Goal: Communication & Community: Answer question/provide support

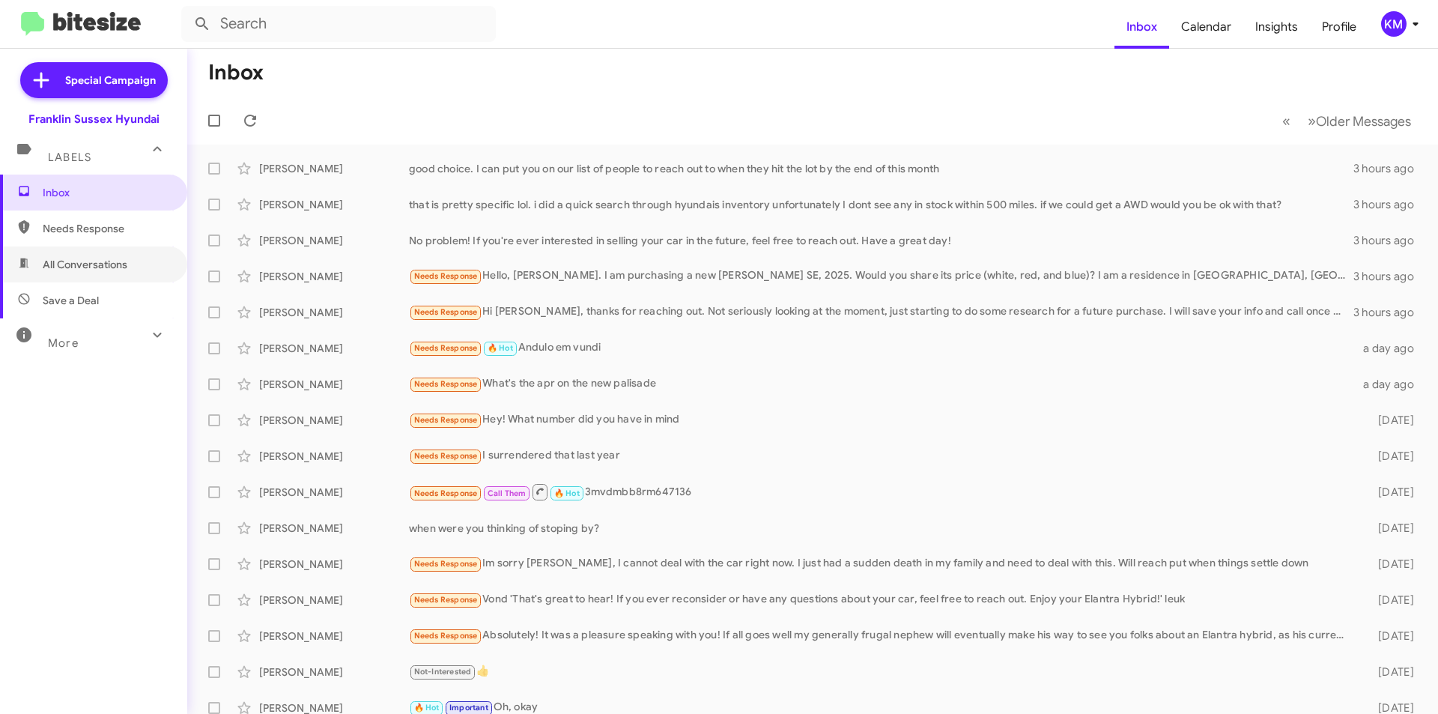
click at [108, 258] on span "All Conversations" at bounding box center [85, 264] width 85 height 15
type input "in:all-conversations"
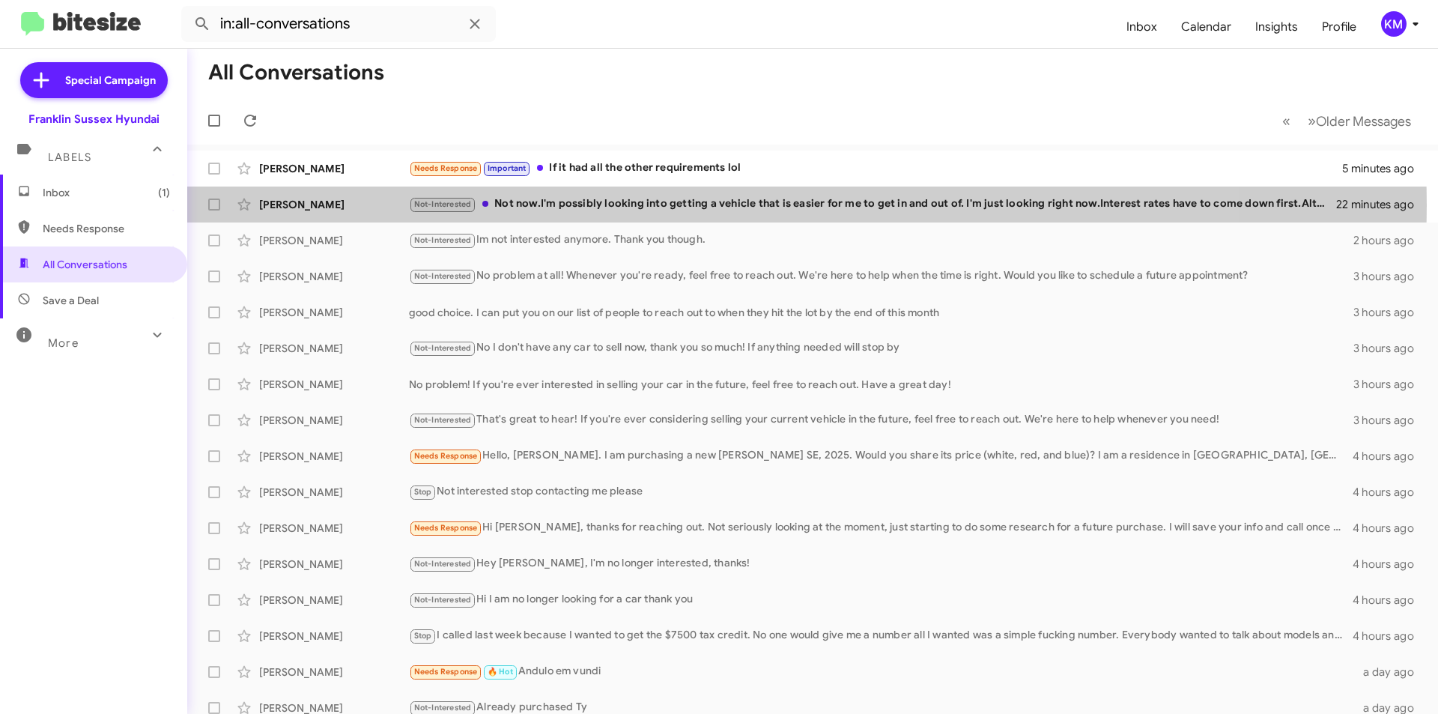
click at [571, 205] on div "Not-Interested Not now.I'm possibly looking into getting a vehicle that is easi…" at bounding box center [872, 203] width 927 height 17
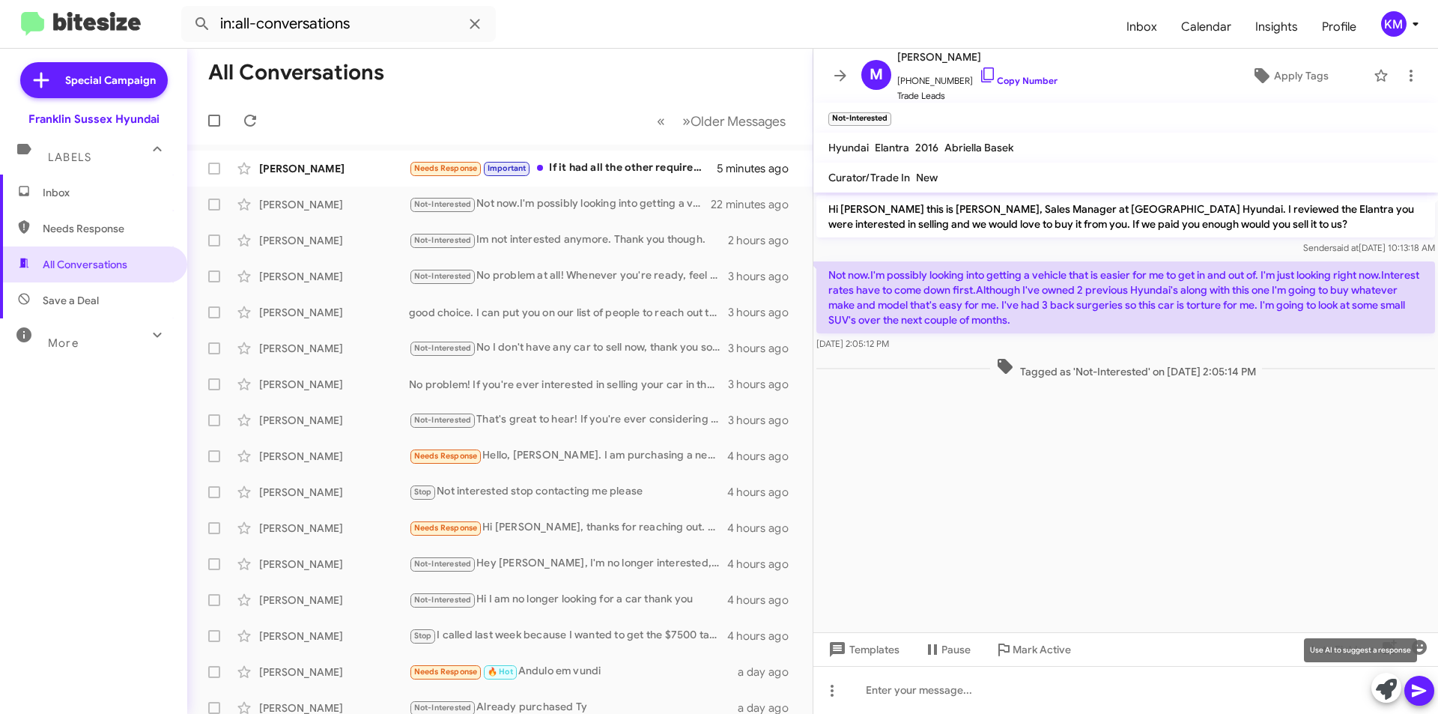
click at [1389, 687] on icon at bounding box center [1386, 689] width 21 height 21
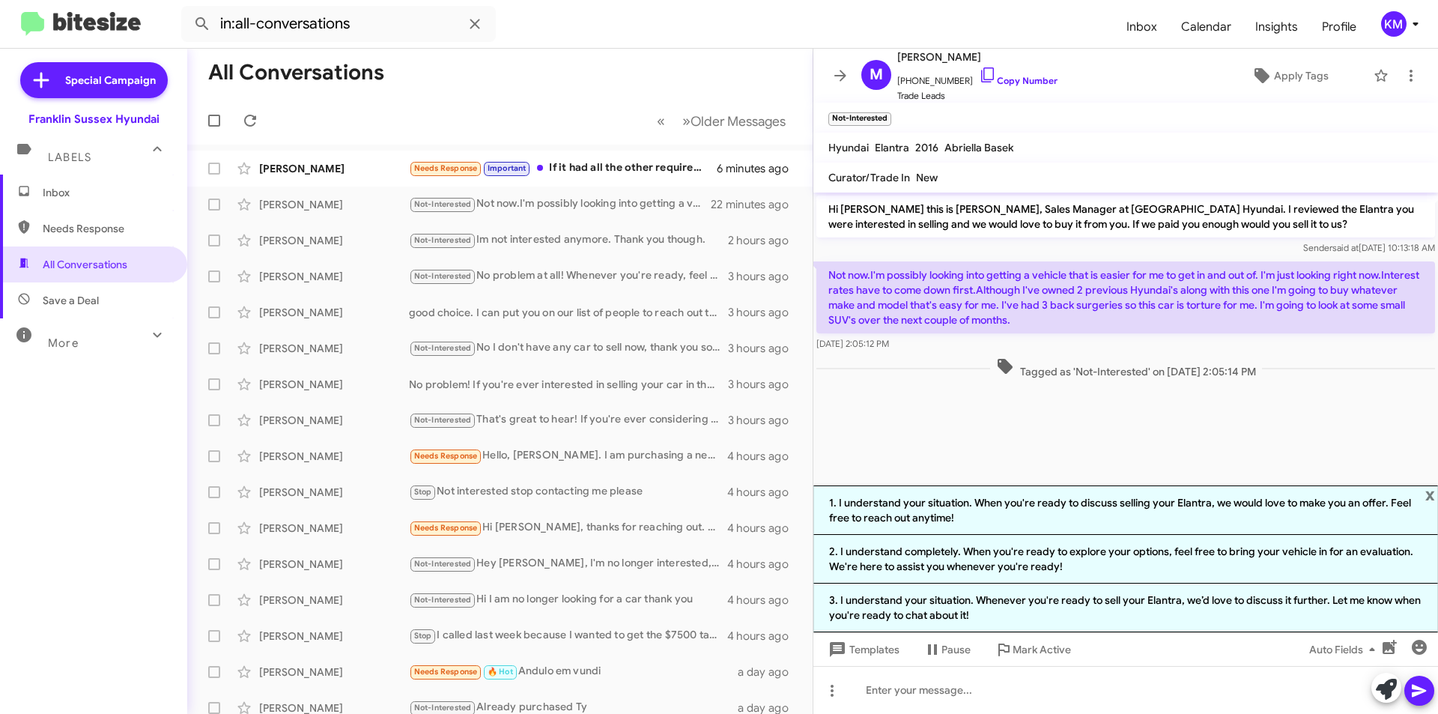
click at [1034, 612] on li "3. I understand your situation. Whenever you're ready to sell your Elantra, we’…" at bounding box center [1125, 607] width 625 height 49
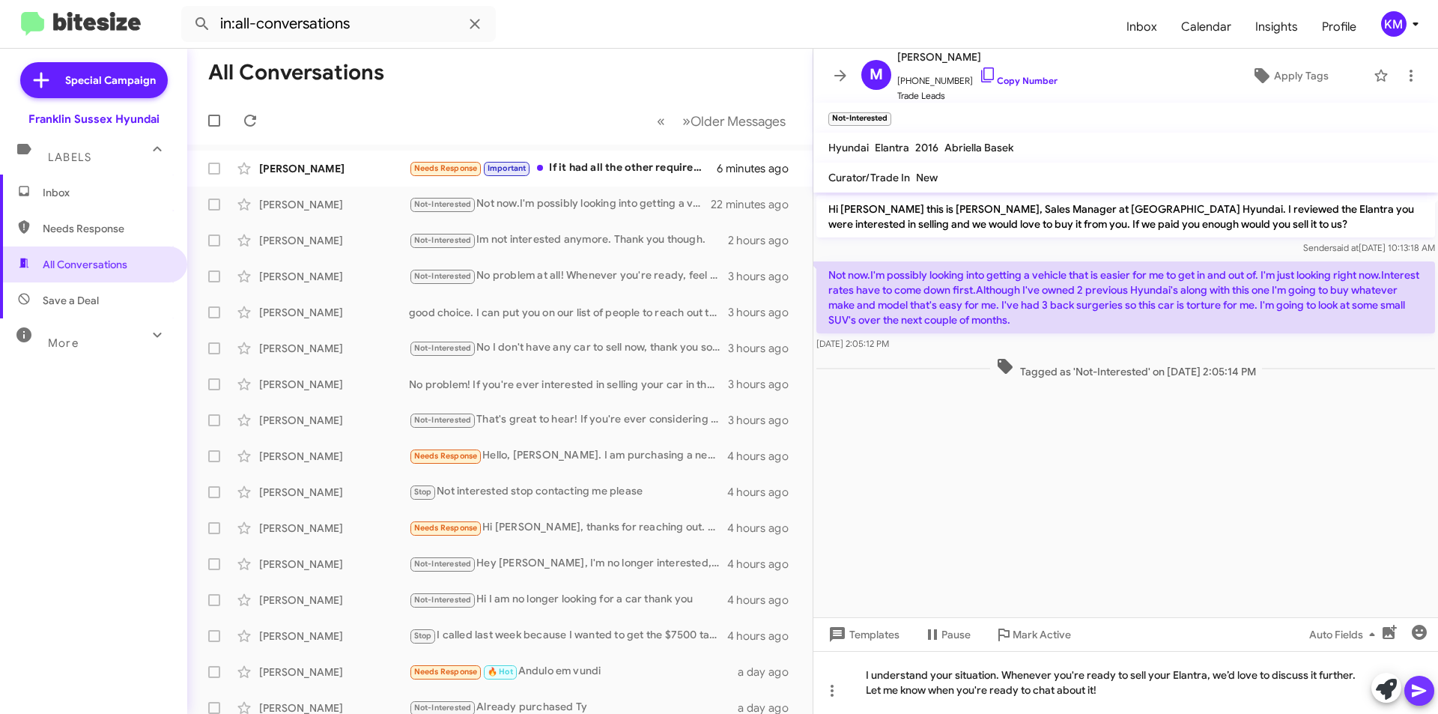
click at [1426, 694] on icon at bounding box center [1419, 691] width 18 height 18
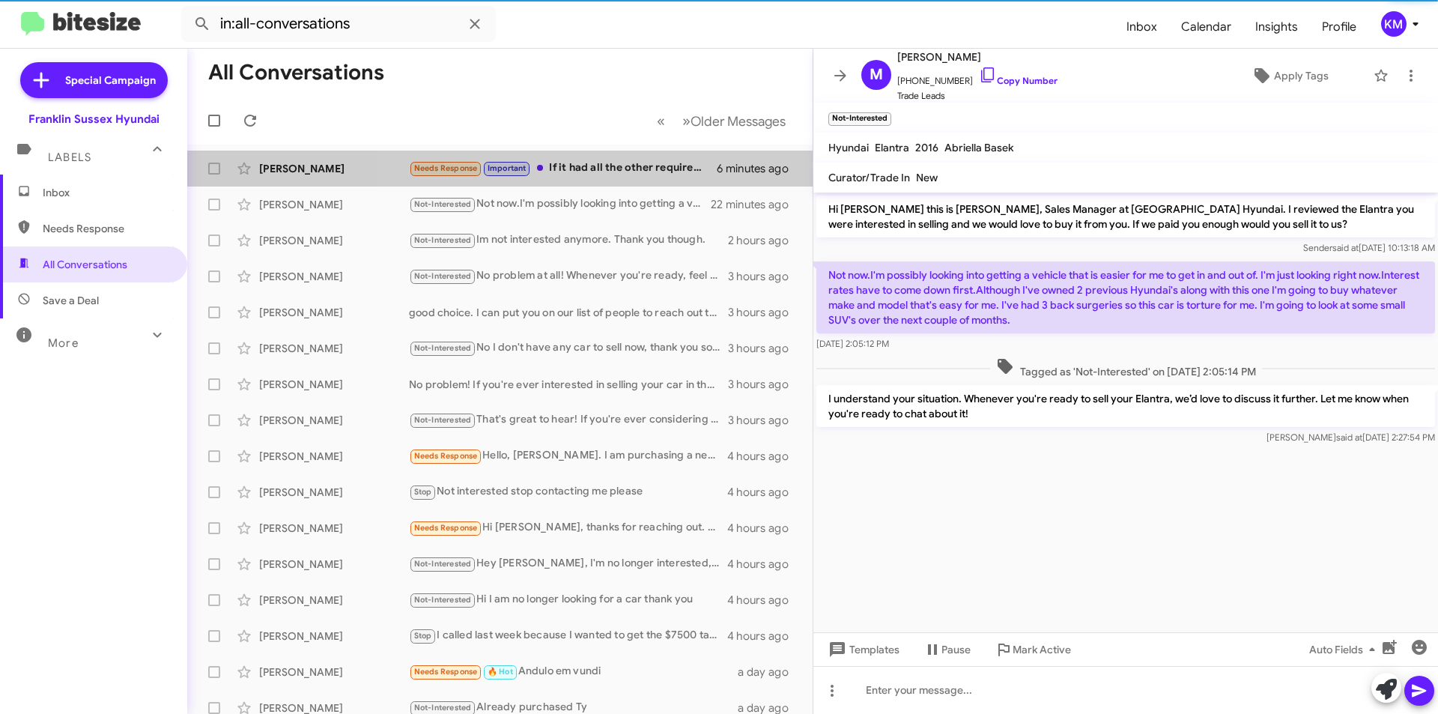
click at [595, 174] on div "Needs Response Important If it had all the other requirements lol" at bounding box center [563, 168] width 308 height 17
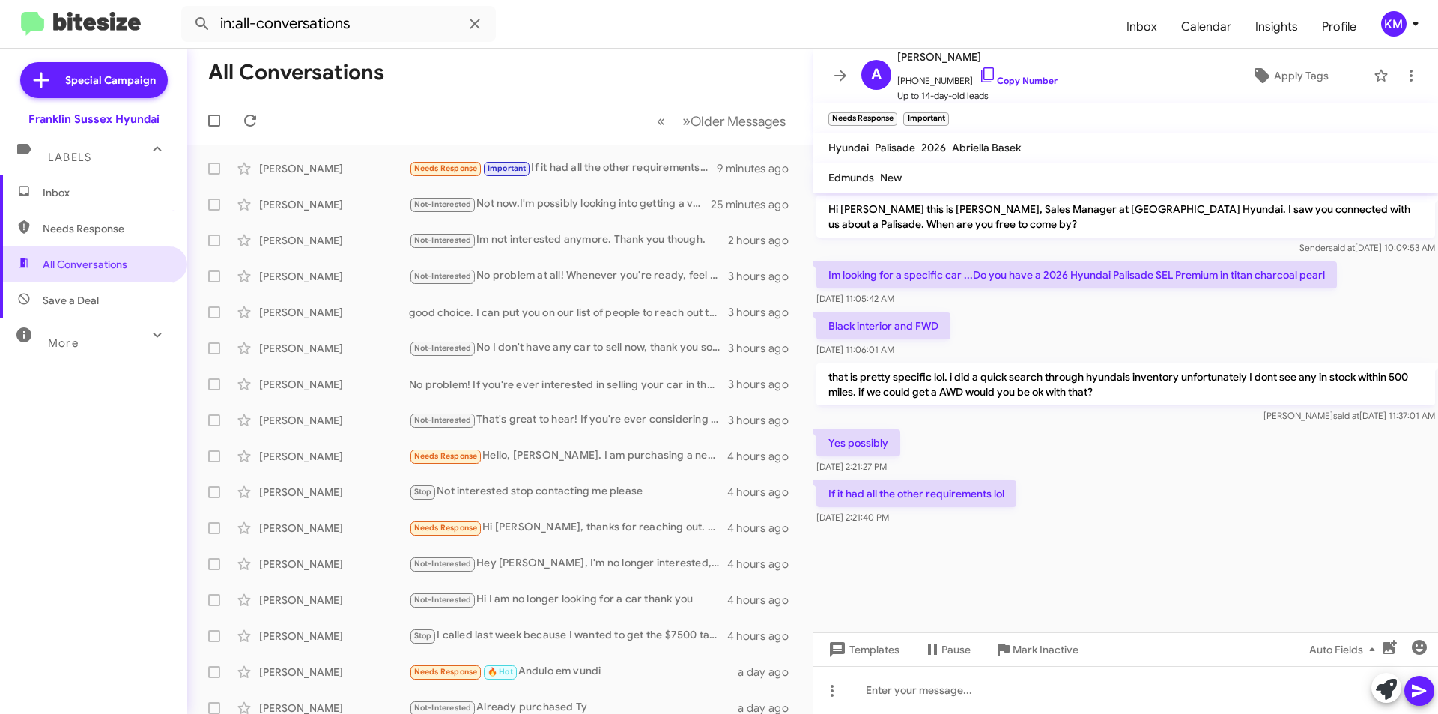
click at [518, 173] on span "Important" at bounding box center [507, 168] width 39 height 10
click at [891, 688] on div at bounding box center [1125, 690] width 625 height 48
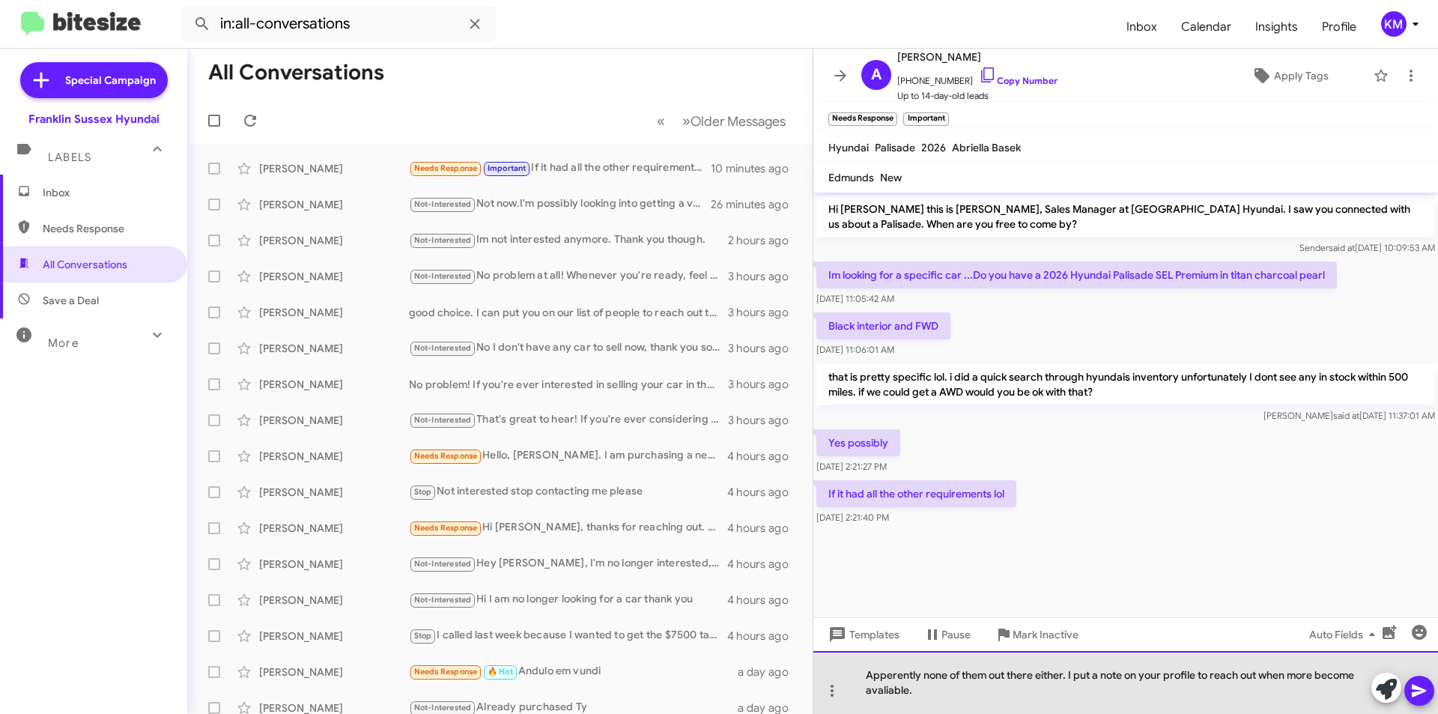
click at [901, 677] on div "Apperently none of them out there either. I put a note on your profile to reach…" at bounding box center [1125, 682] width 625 height 63
click at [882, 691] on div "Apparently none of them out there either. I put a note on your profile to reach…" at bounding box center [1125, 682] width 625 height 63
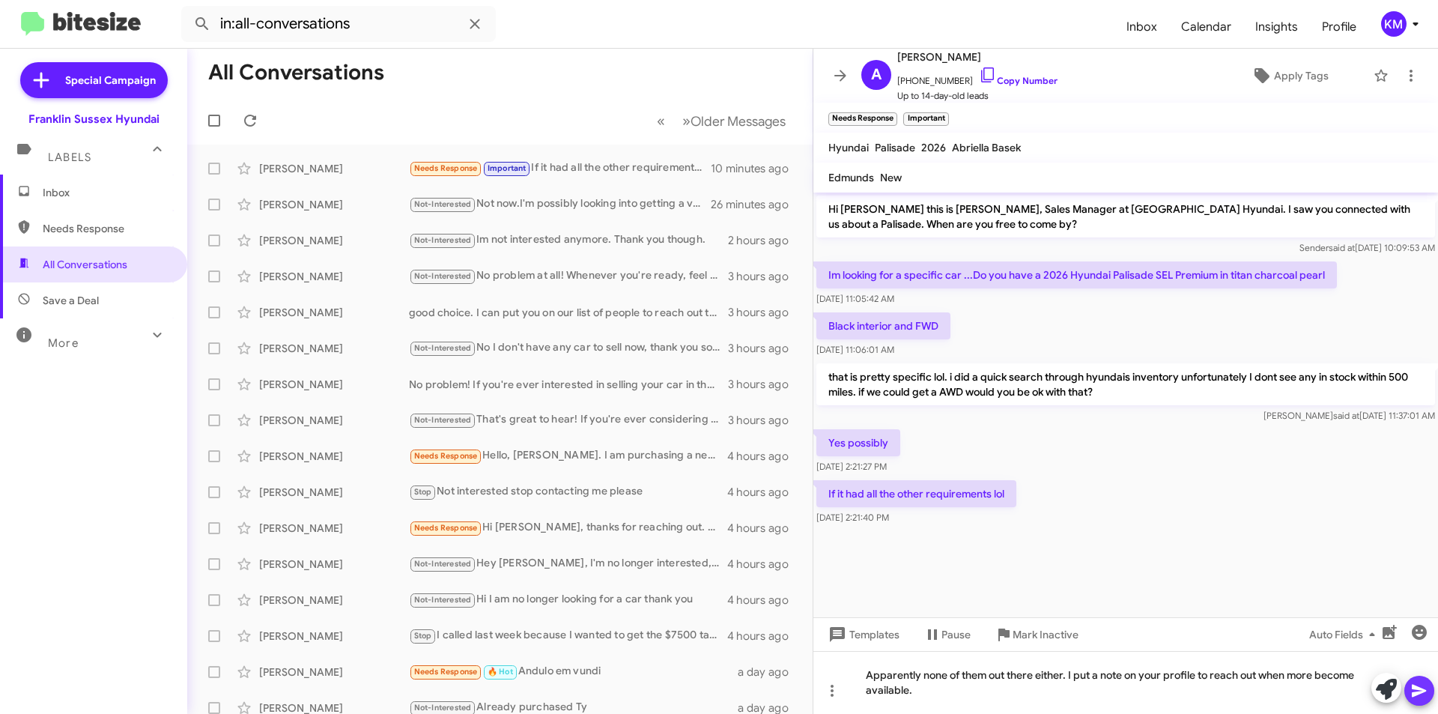
click at [1413, 692] on icon at bounding box center [1419, 691] width 14 height 13
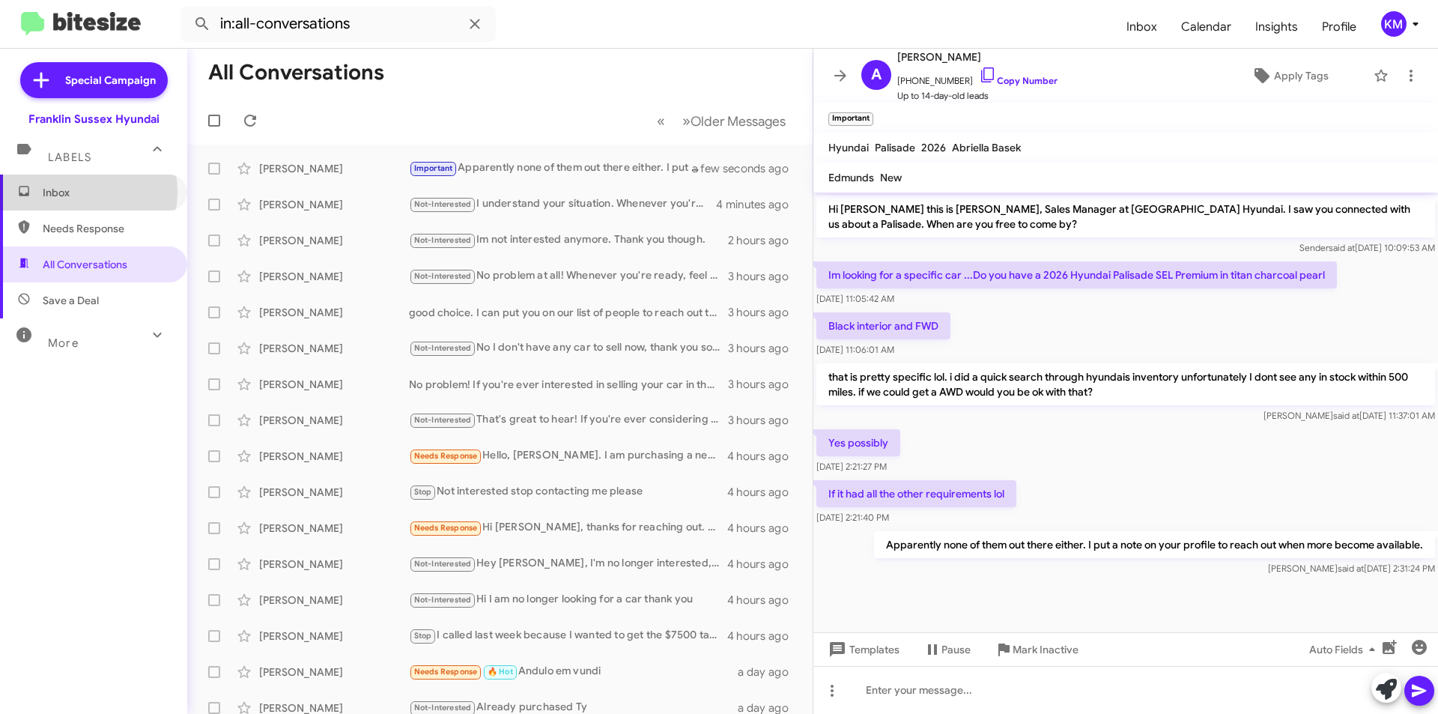
click at [70, 192] on span "Inbox" at bounding box center [106, 192] width 127 height 15
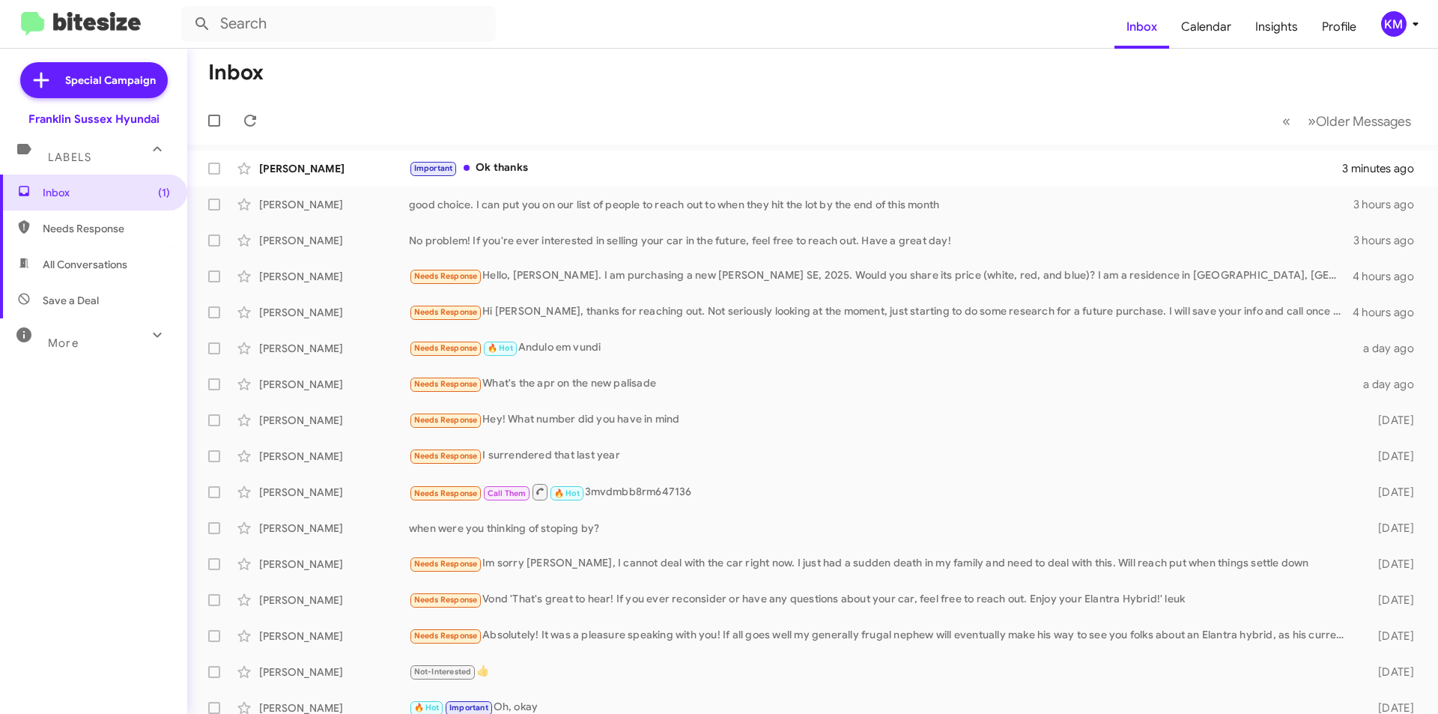
click at [494, 170] on div "Important Ok thanks" at bounding box center [875, 168] width 933 height 17
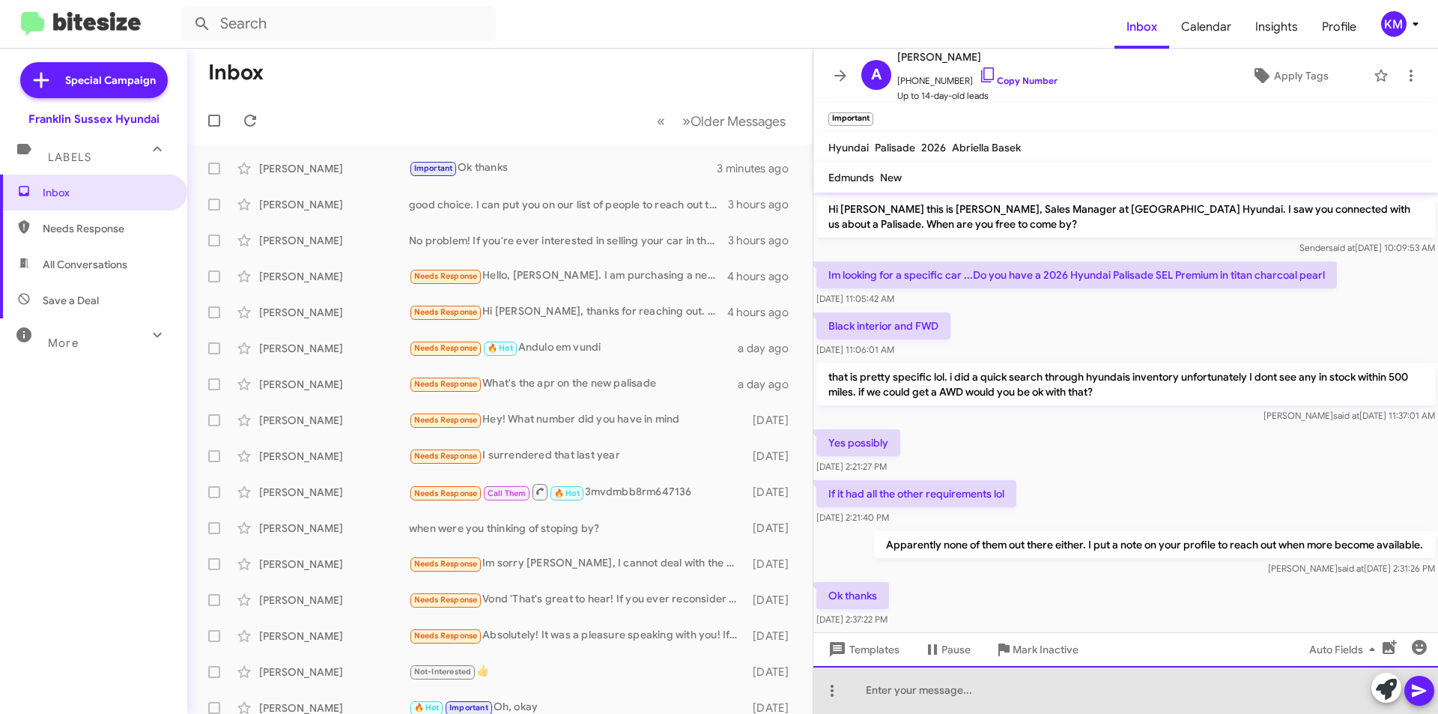
click at [986, 700] on div at bounding box center [1125, 690] width 625 height 48
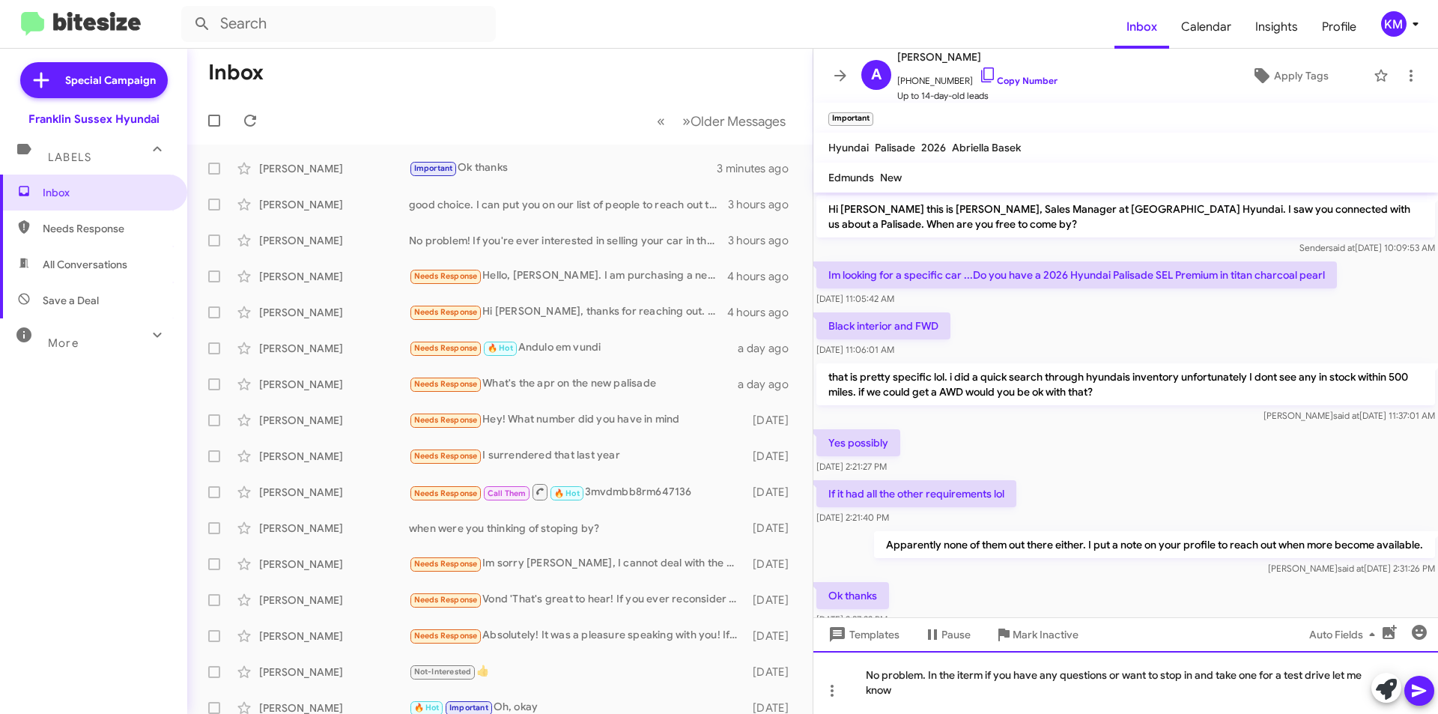
click at [971, 676] on div "No problem. In the iterm if you have any questions or want to stop in and take …" at bounding box center [1125, 682] width 625 height 63
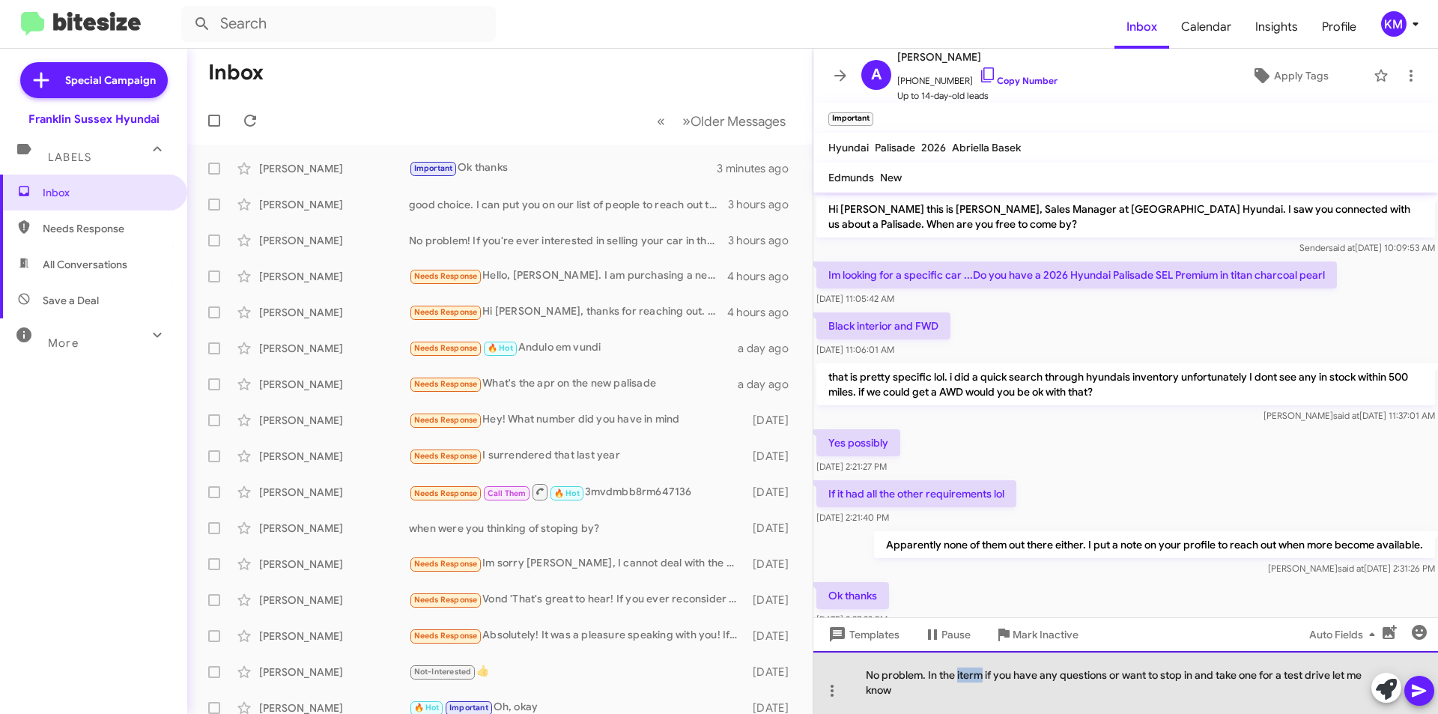
drag, startPoint x: 971, startPoint y: 676, endPoint x: 960, endPoint y: 670, distance: 11.7
click at [960, 670] on div "No problem. In the iterm if you have any questions or want to stop in and take …" at bounding box center [1125, 682] width 625 height 63
click at [973, 677] on div "No problem. In the interm if you have any questions or want to stop in and take…" at bounding box center [1125, 682] width 625 height 63
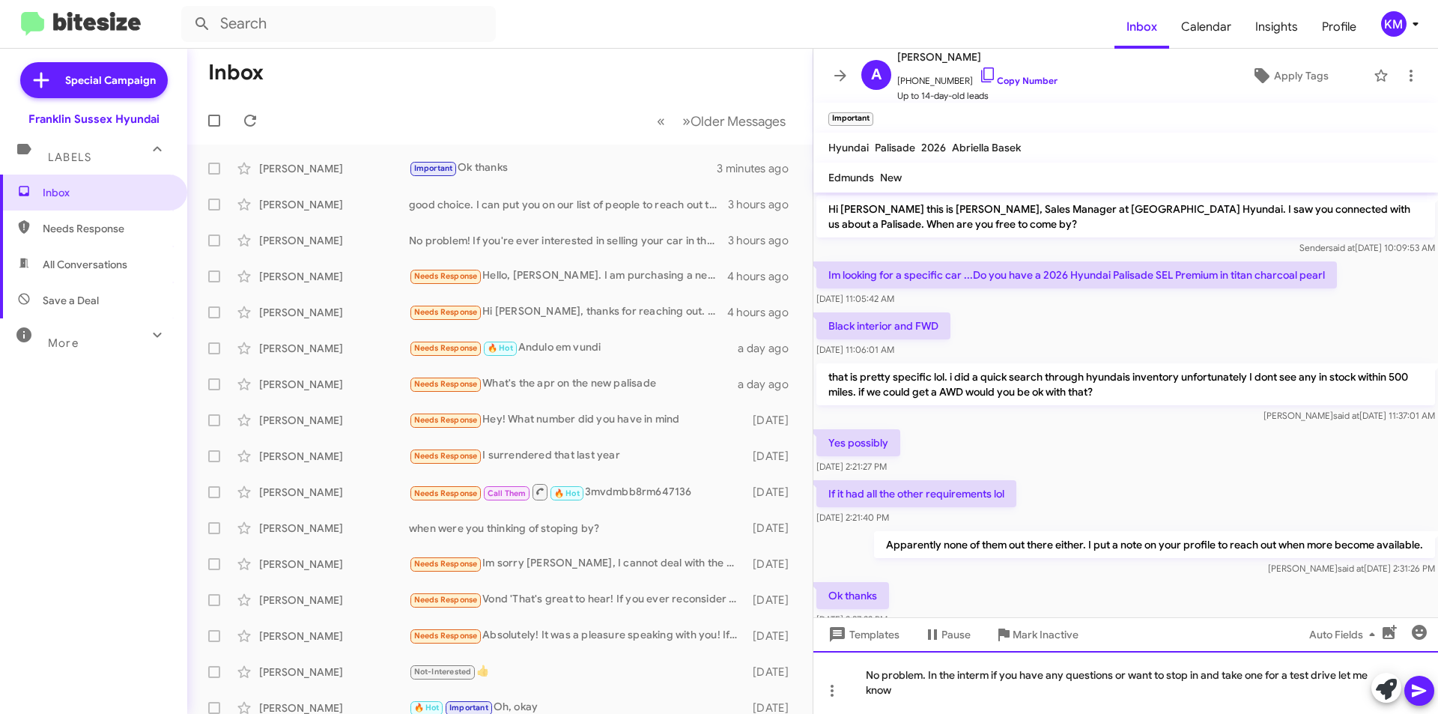
click at [973, 677] on div "No problem. In the interm if you have any questions or want to stop in and take…" at bounding box center [1125, 682] width 625 height 63
click at [1419, 700] on span at bounding box center [1419, 691] width 18 height 30
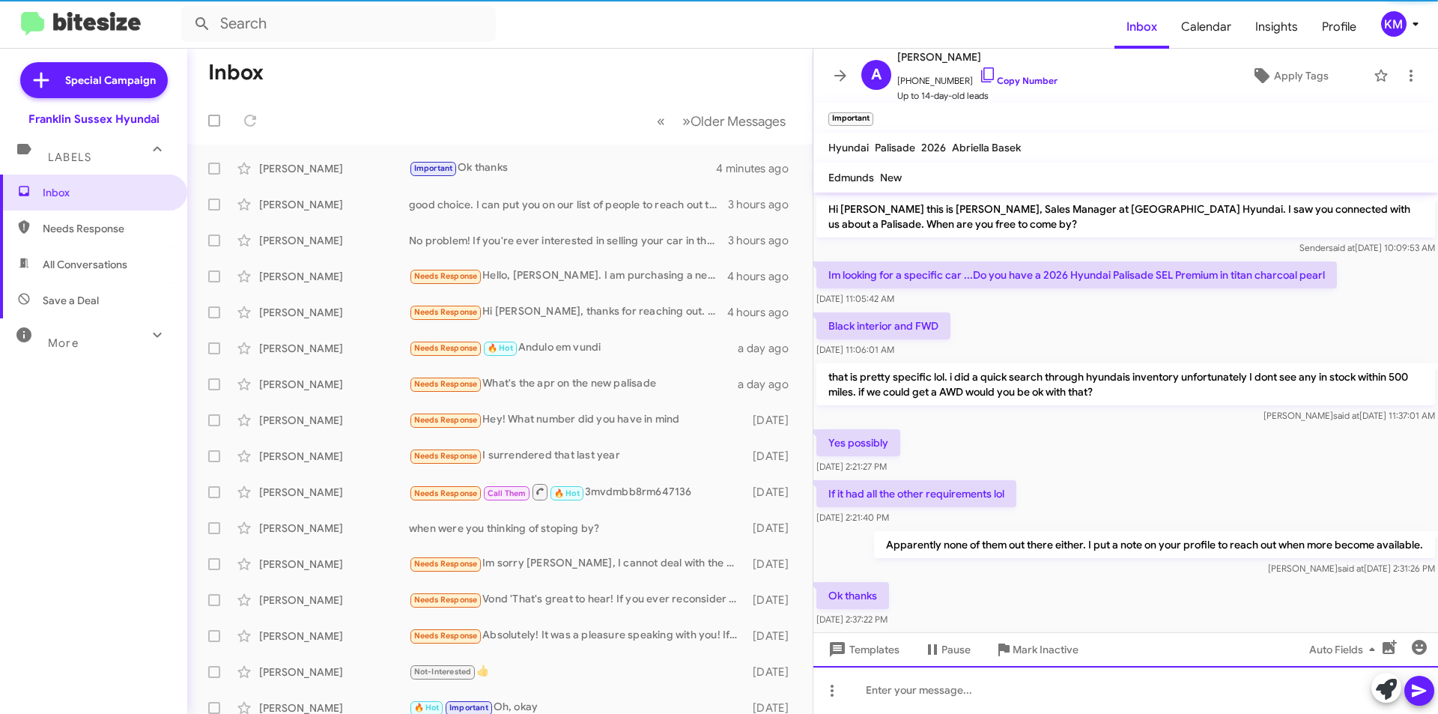
scroll to position [82, 0]
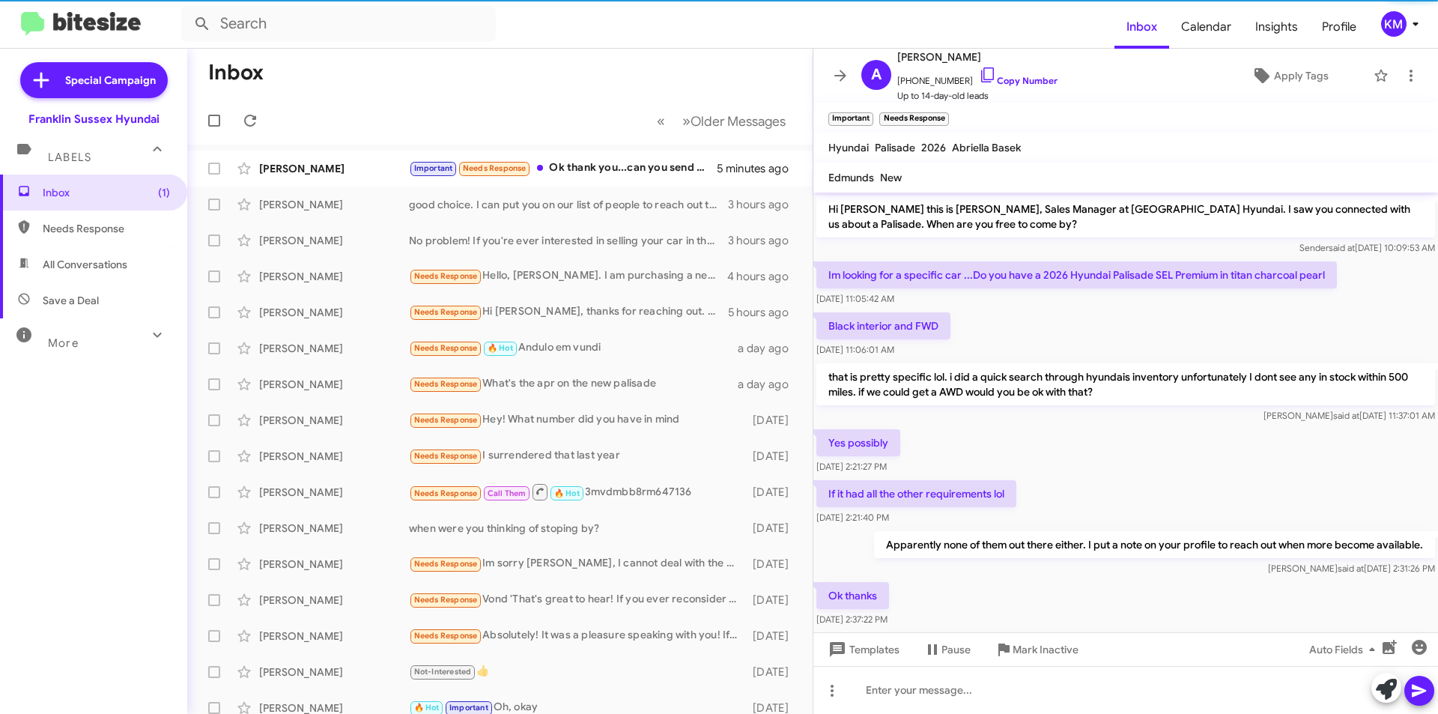
scroll to position [152, 0]
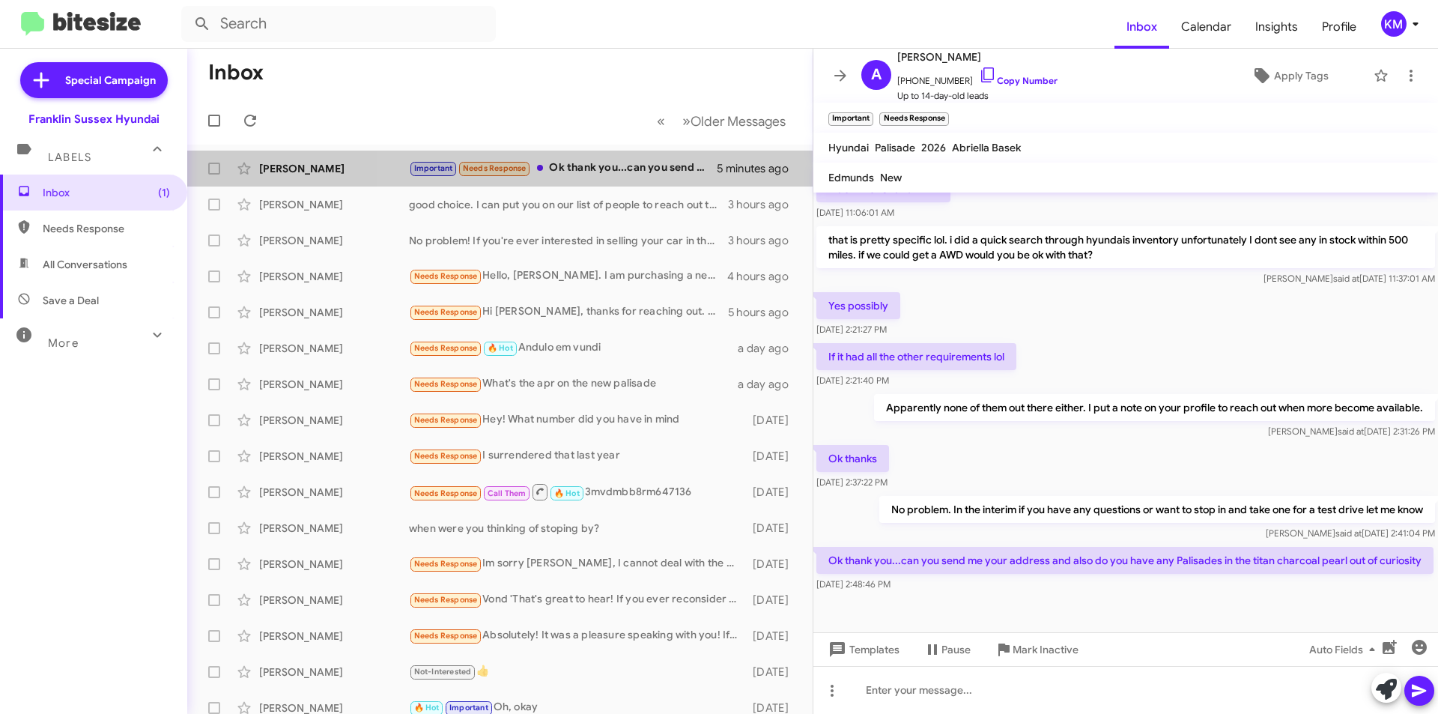
click at [629, 173] on div "Important Needs Response Ok thank you...can you send me your address and also d…" at bounding box center [563, 168] width 308 height 17
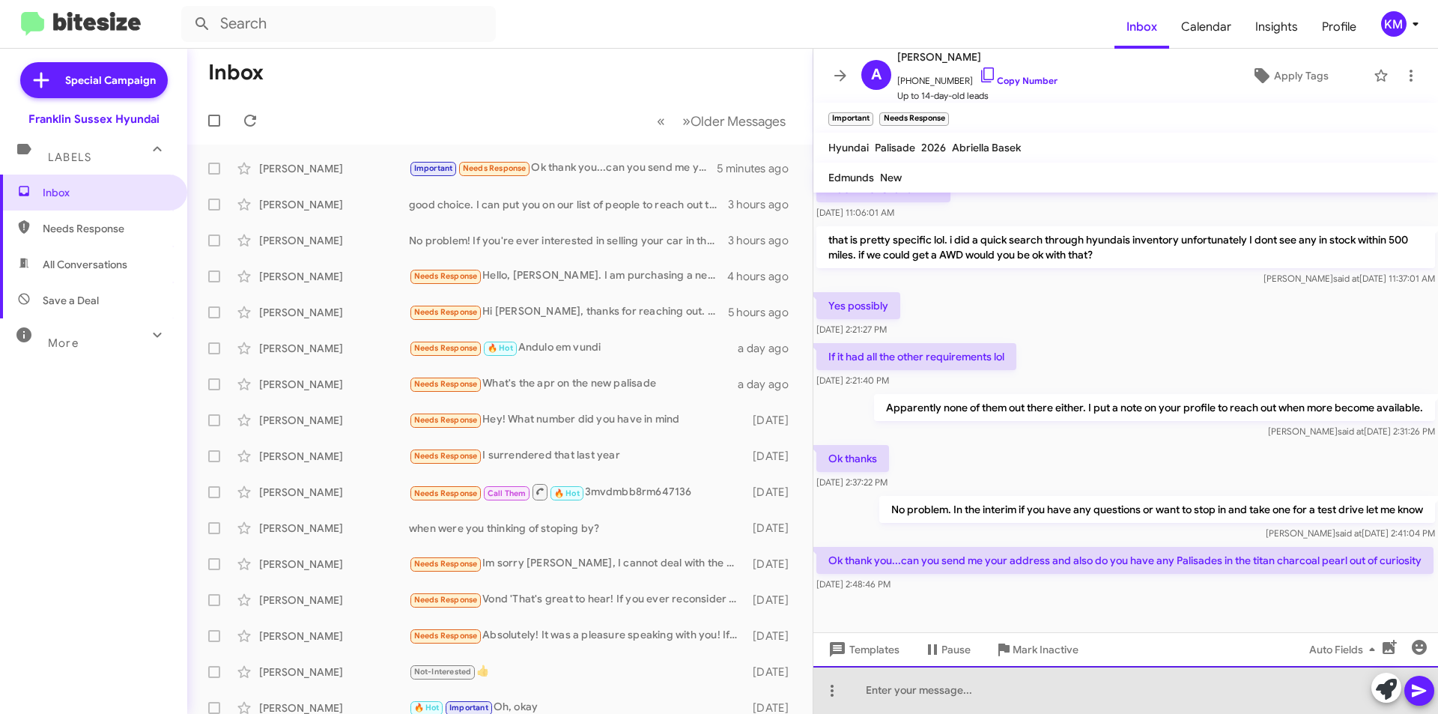
click at [950, 694] on div at bounding box center [1125, 690] width 625 height 48
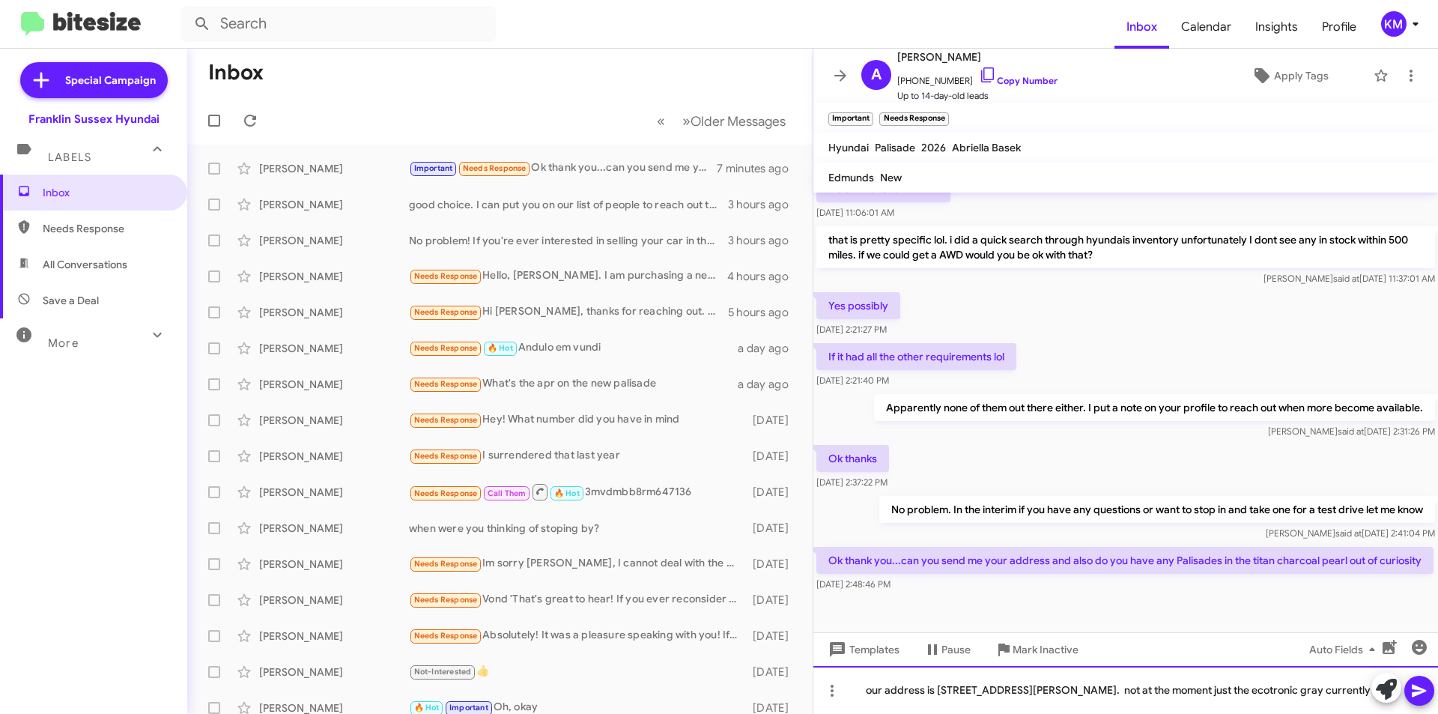
click at [1252, 695] on div "our address is [STREET_ADDRESS][PERSON_NAME]. not at the moment just the ecotro…" at bounding box center [1125, 690] width 625 height 48
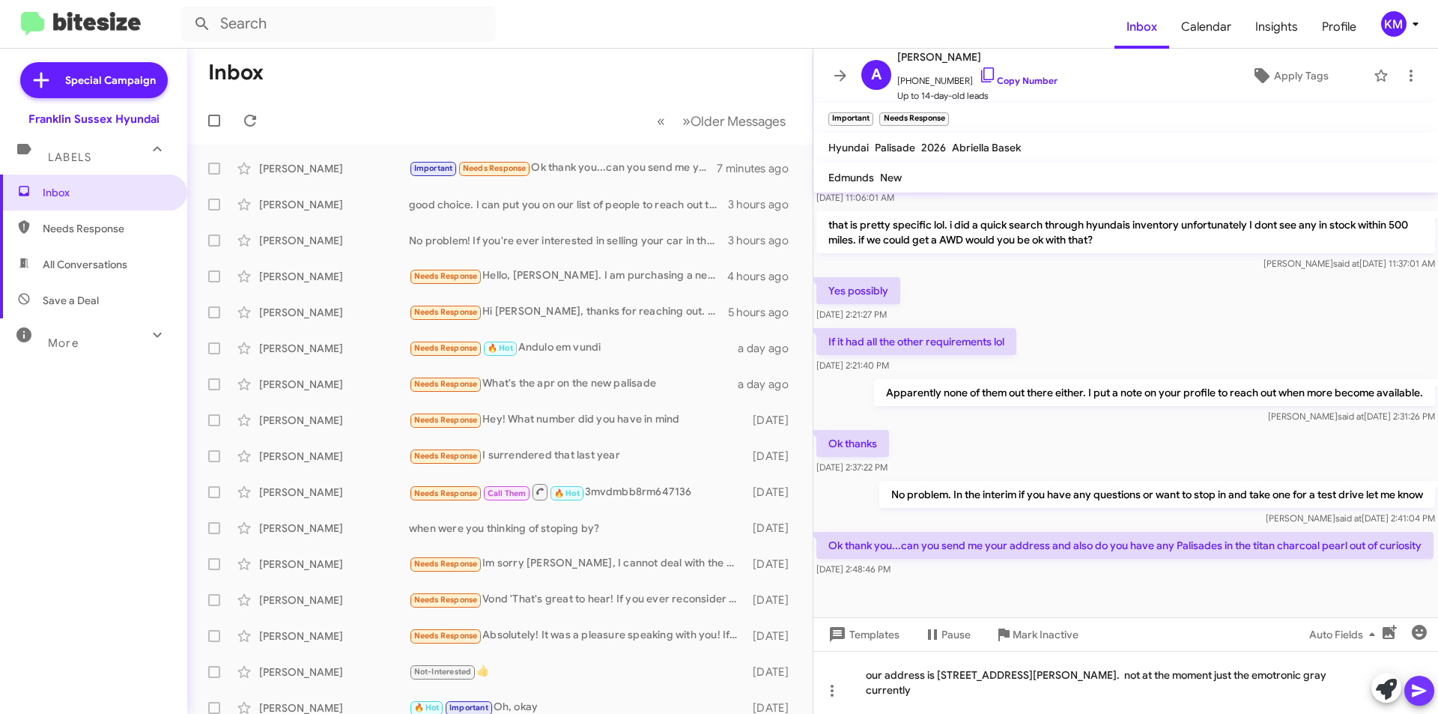
click at [1422, 687] on icon at bounding box center [1419, 691] width 18 height 18
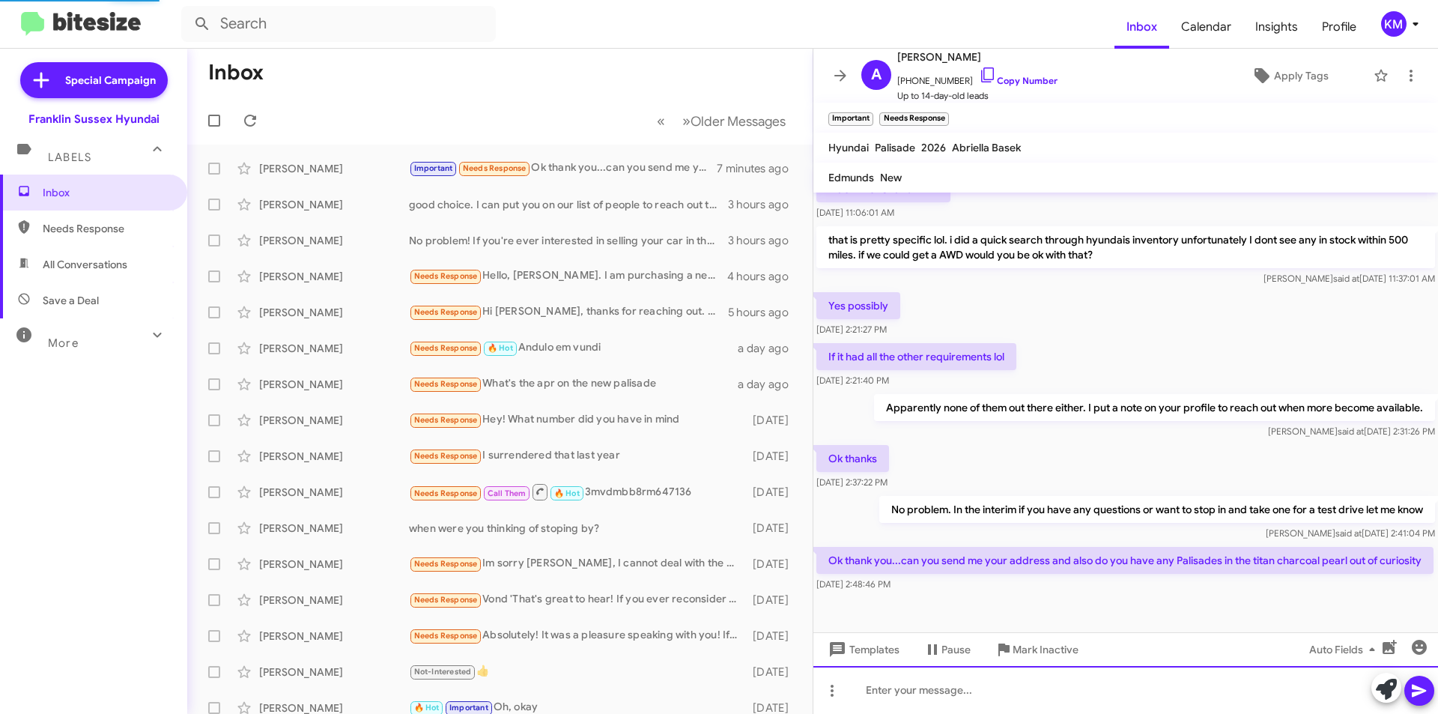
scroll to position [0, 0]
